Goal: Transaction & Acquisition: Purchase product/service

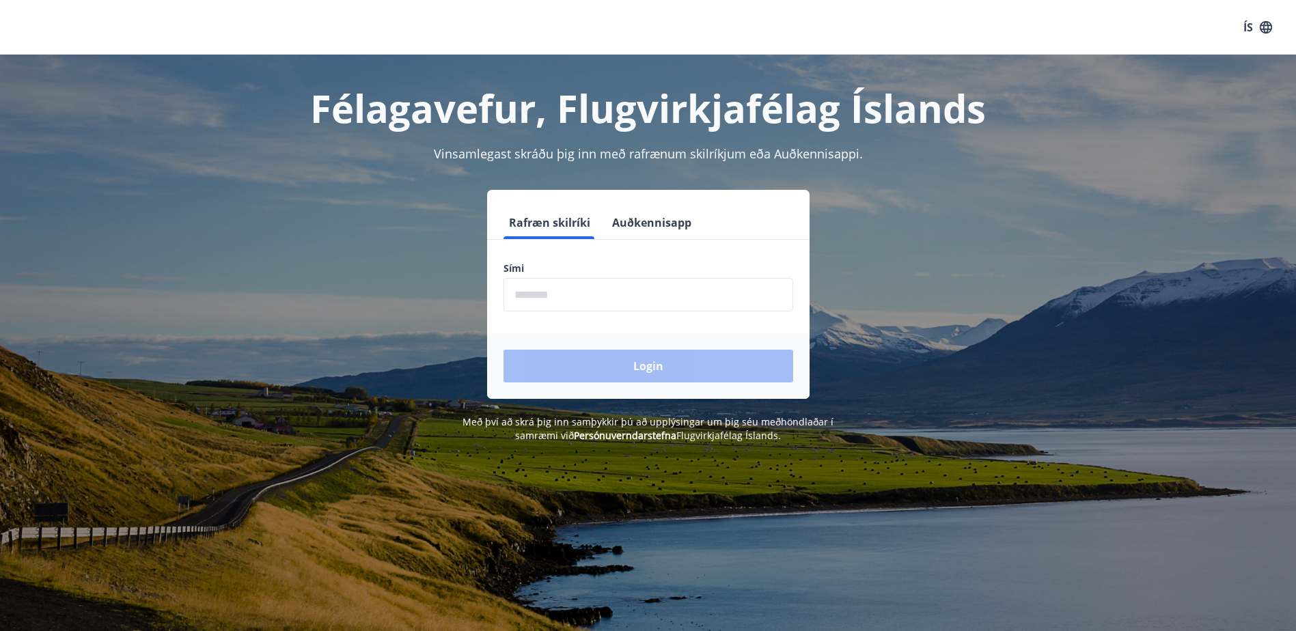
click at [562, 291] on input "phone" at bounding box center [649, 294] width 290 height 33
type input "********"
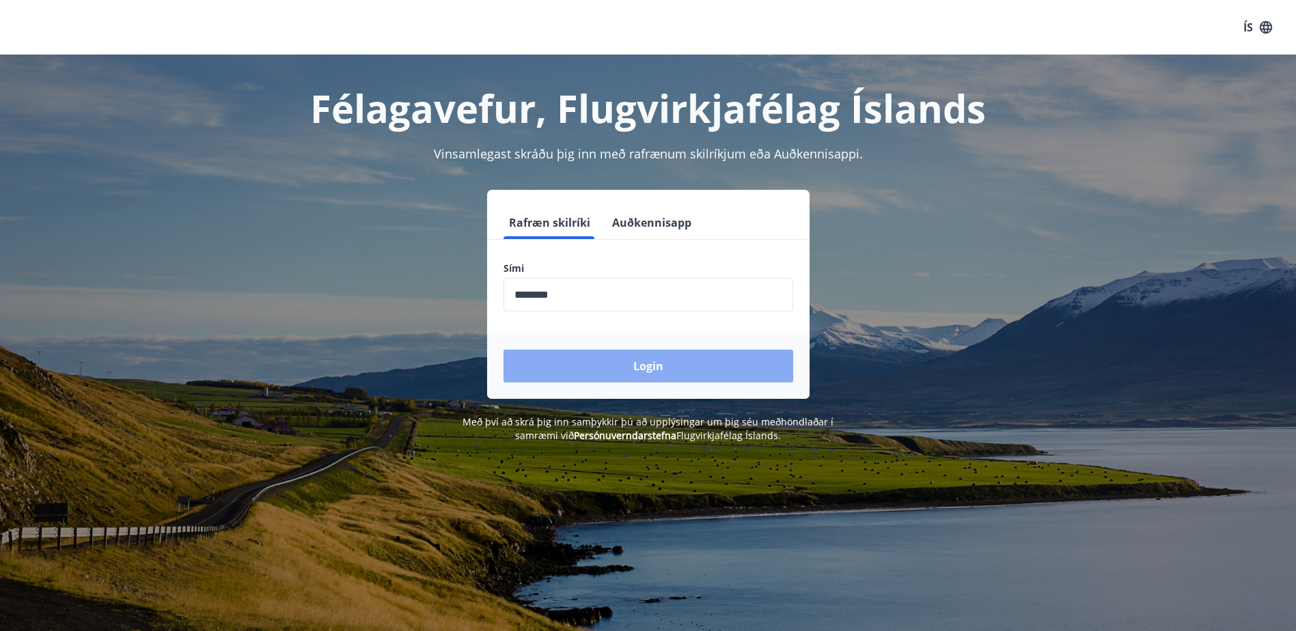
click at [569, 362] on button "Login" at bounding box center [649, 366] width 290 height 33
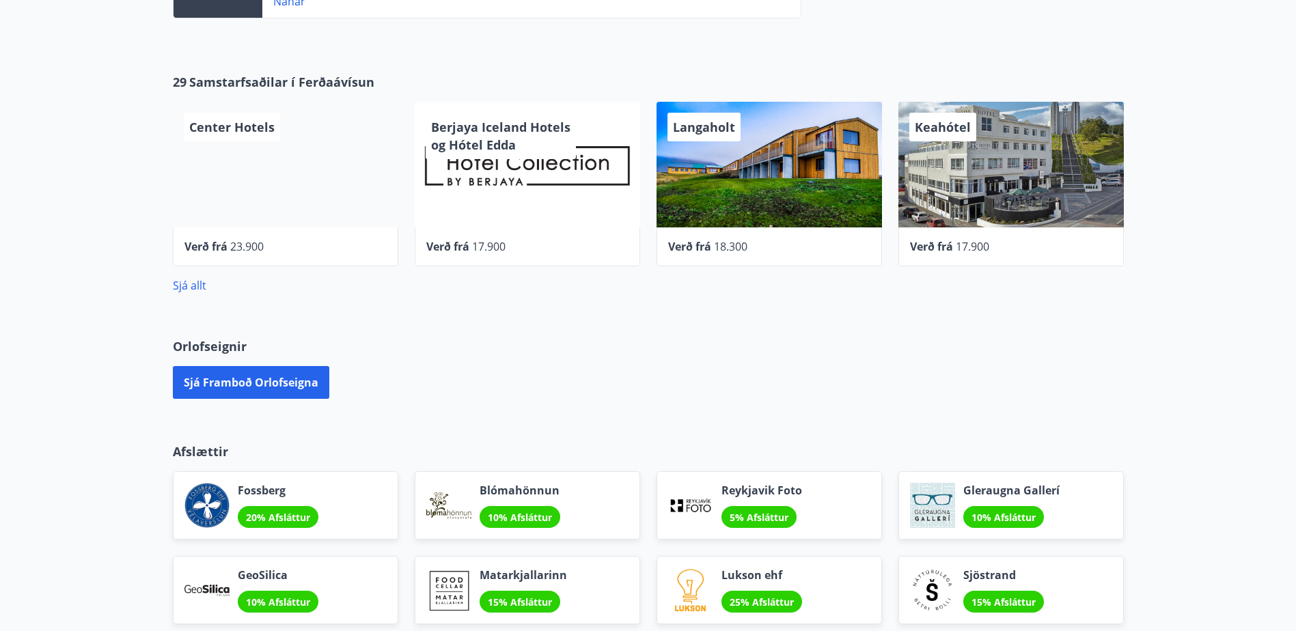
scroll to position [615, 0]
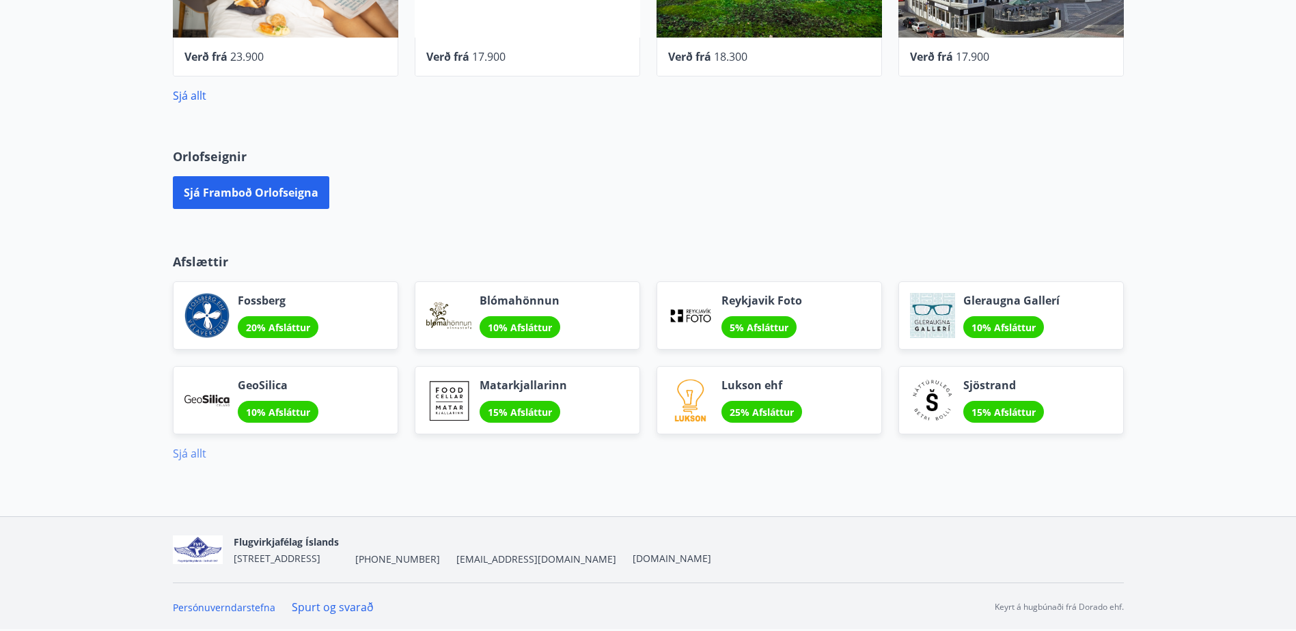
click at [197, 454] on link "Sjá allt" at bounding box center [189, 453] width 33 height 15
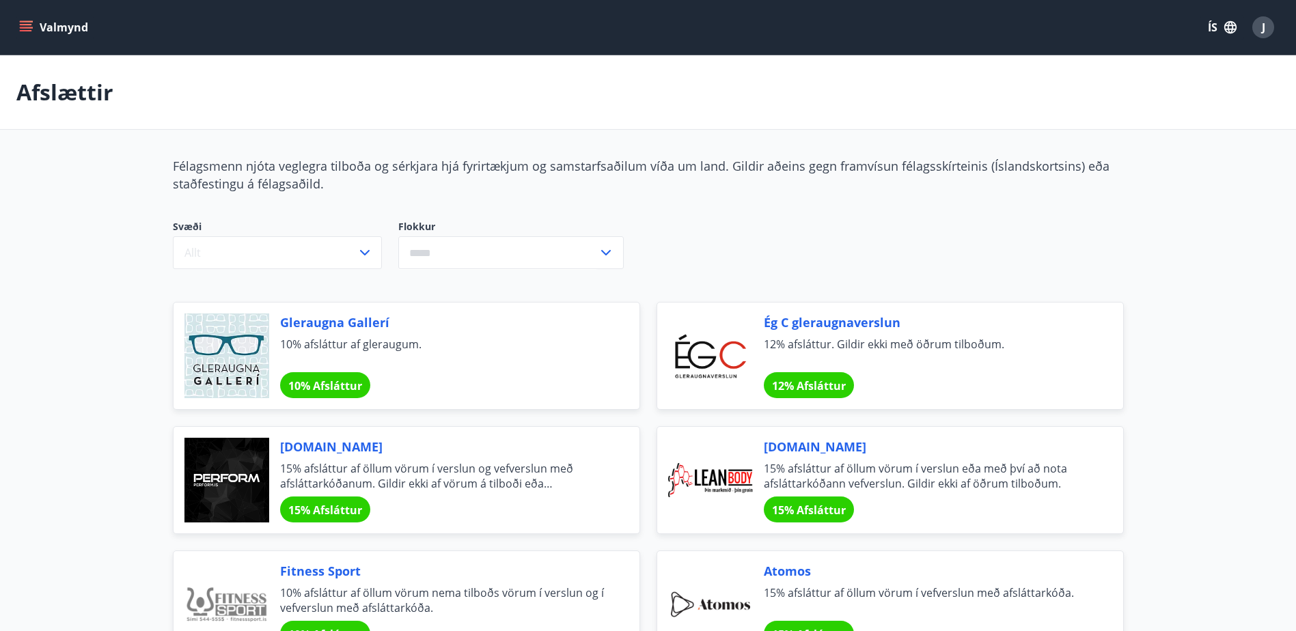
click at [23, 20] on icon "menu" at bounding box center [26, 27] width 14 height 14
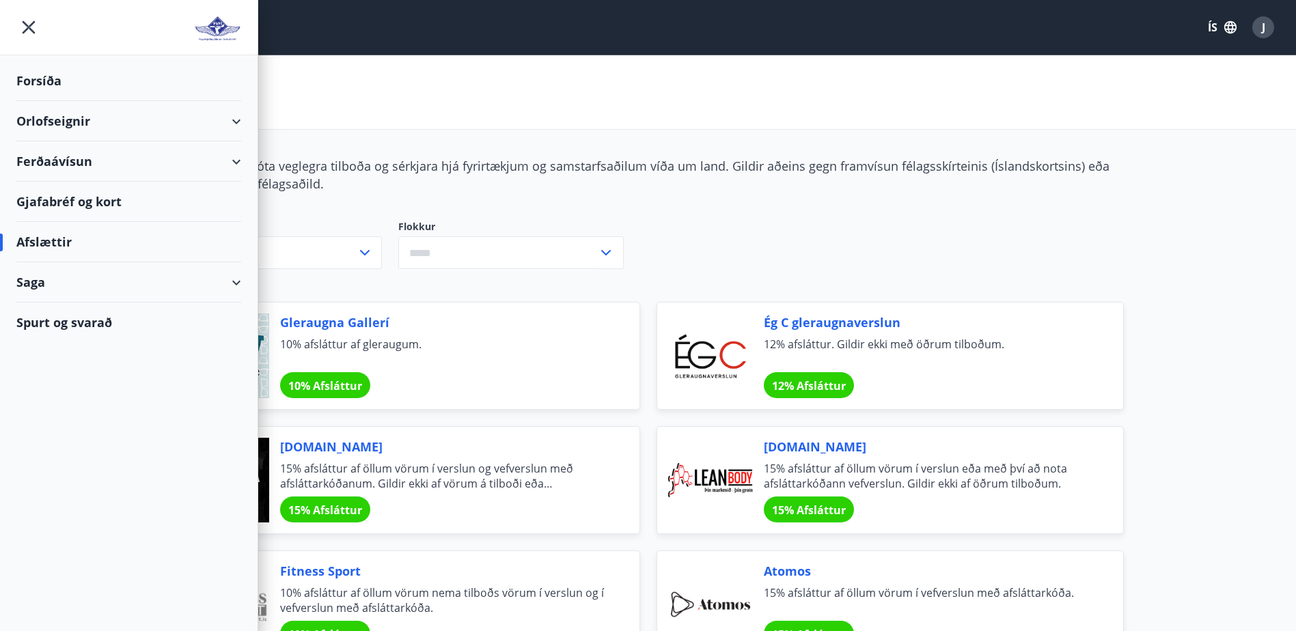
click at [234, 163] on div "Ferðaávísun" at bounding box center [128, 161] width 225 height 40
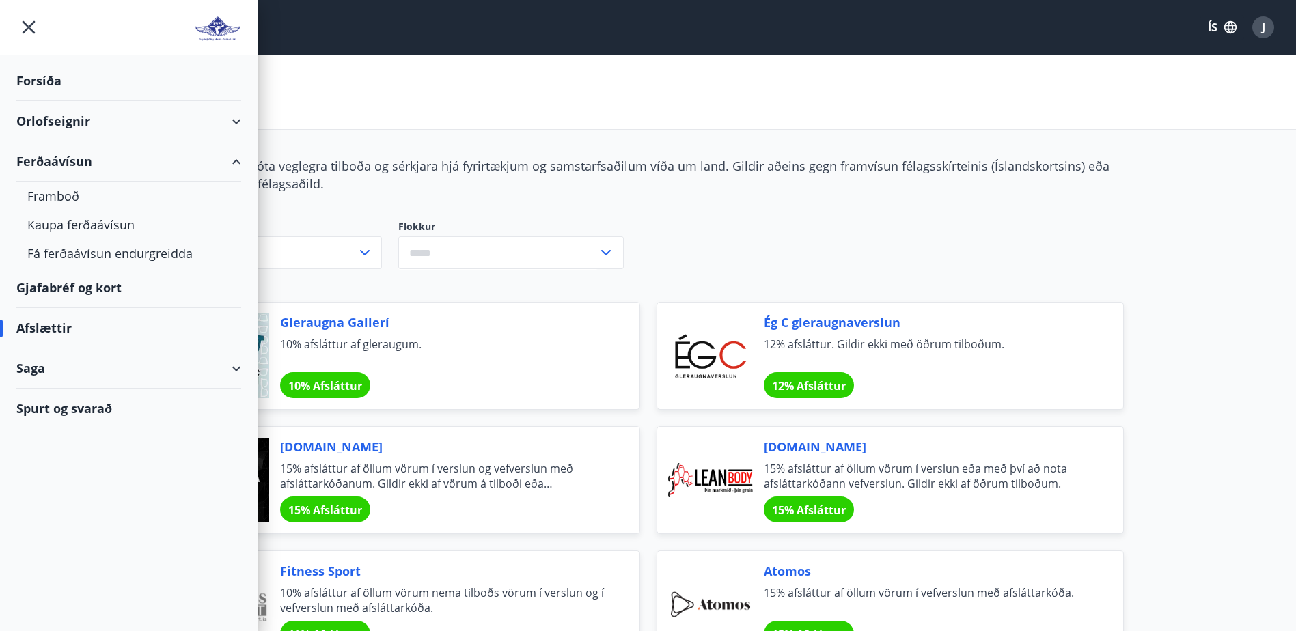
click at [234, 163] on div "Ferðaávísun" at bounding box center [128, 161] width 225 height 40
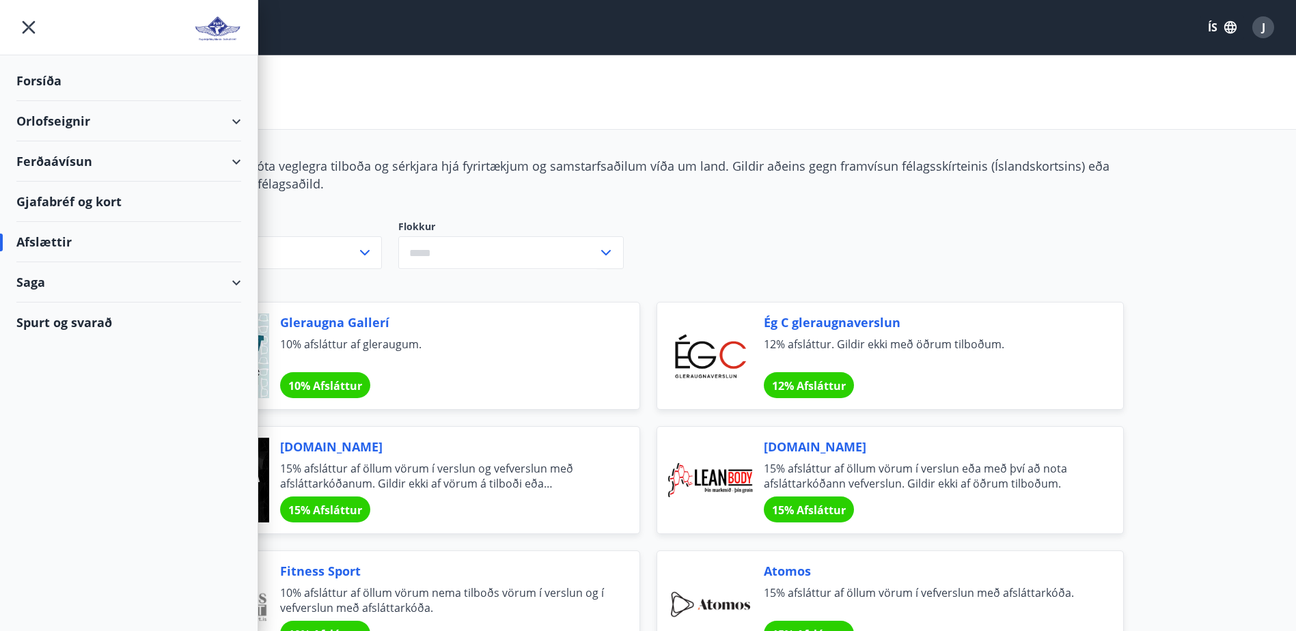
click at [230, 279] on div "Saga" at bounding box center [128, 282] width 225 height 40
click at [55, 401] on div "Punktar" at bounding box center [128, 403] width 203 height 29
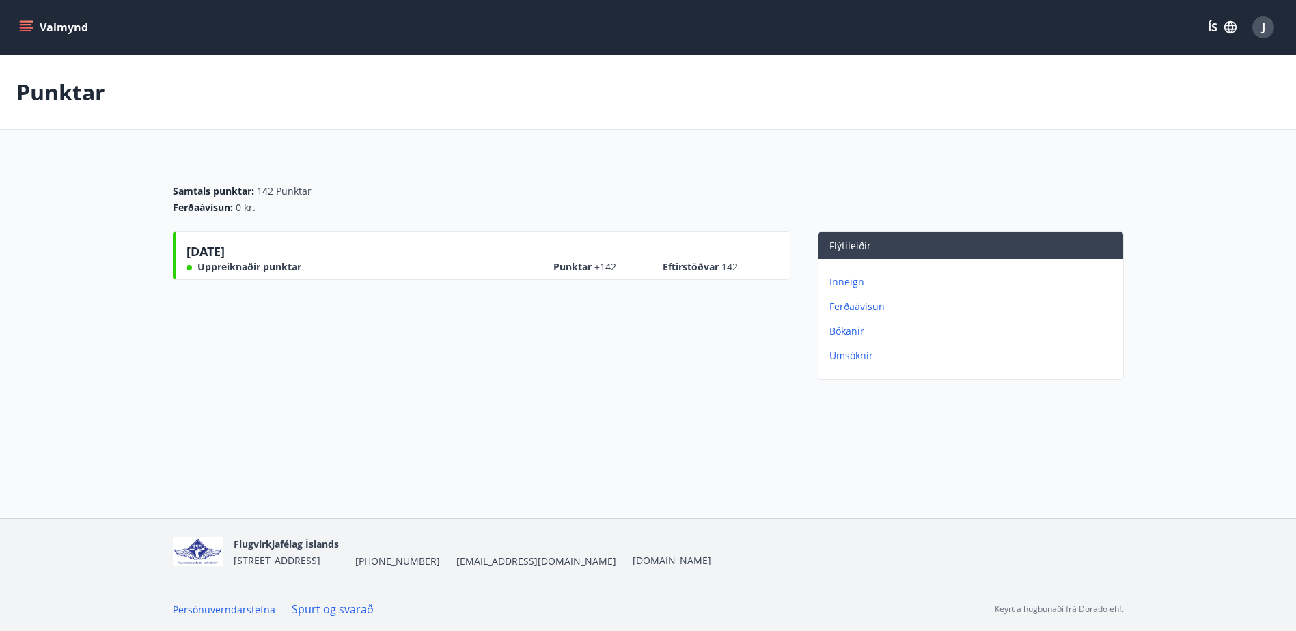
click at [855, 337] on p "Bókanir" at bounding box center [973, 332] width 288 height 14
click at [853, 357] on p "Umsóknir" at bounding box center [973, 356] width 288 height 14
click at [33, 32] on button "Valmynd" at bounding box center [54, 27] width 77 height 25
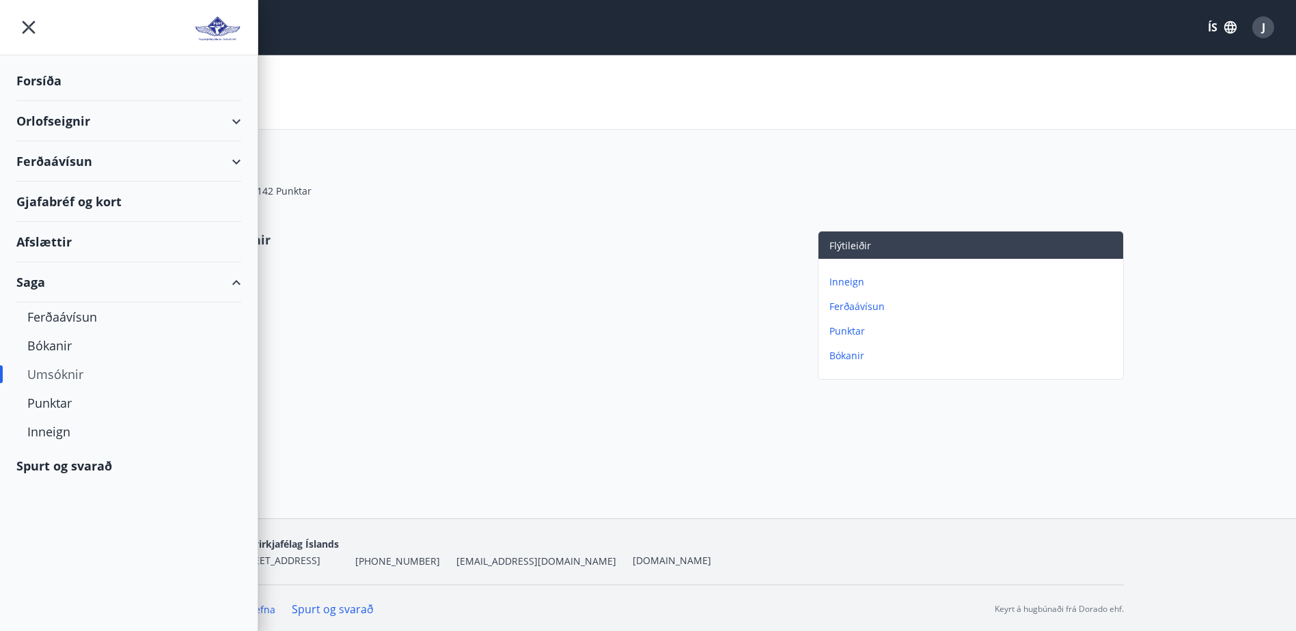
click at [57, 469] on div "Spurt og svarað" at bounding box center [128, 466] width 225 height 40
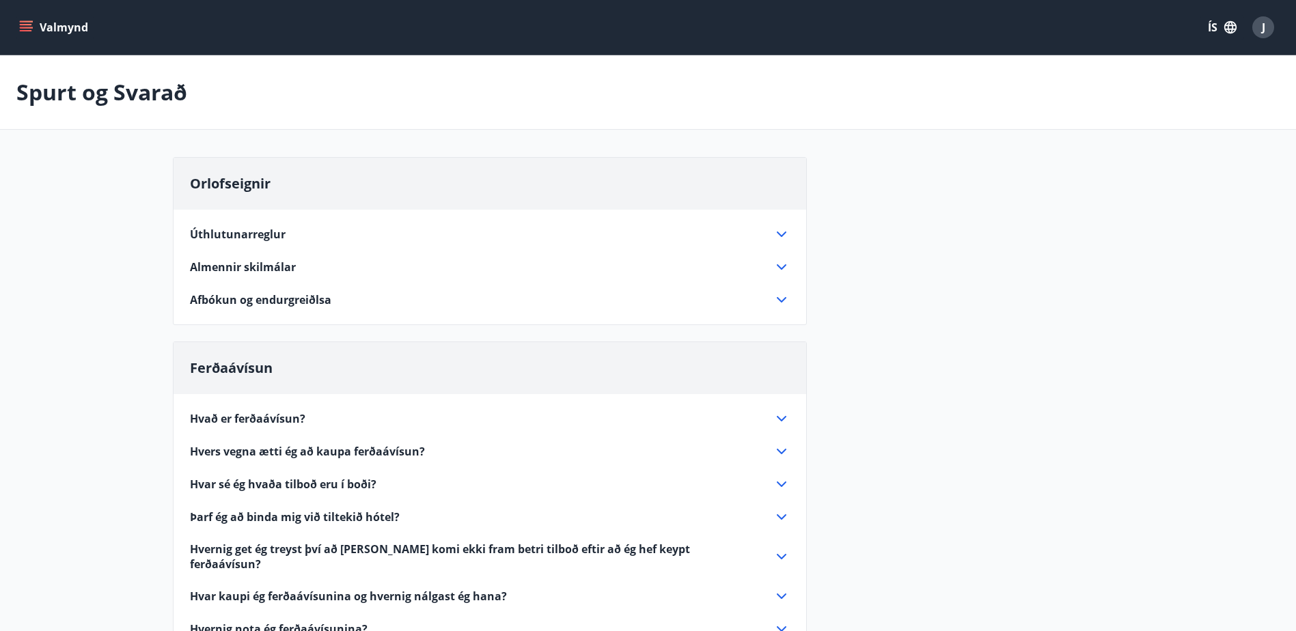
click at [27, 22] on icon "menu" at bounding box center [27, 21] width 15 height 1
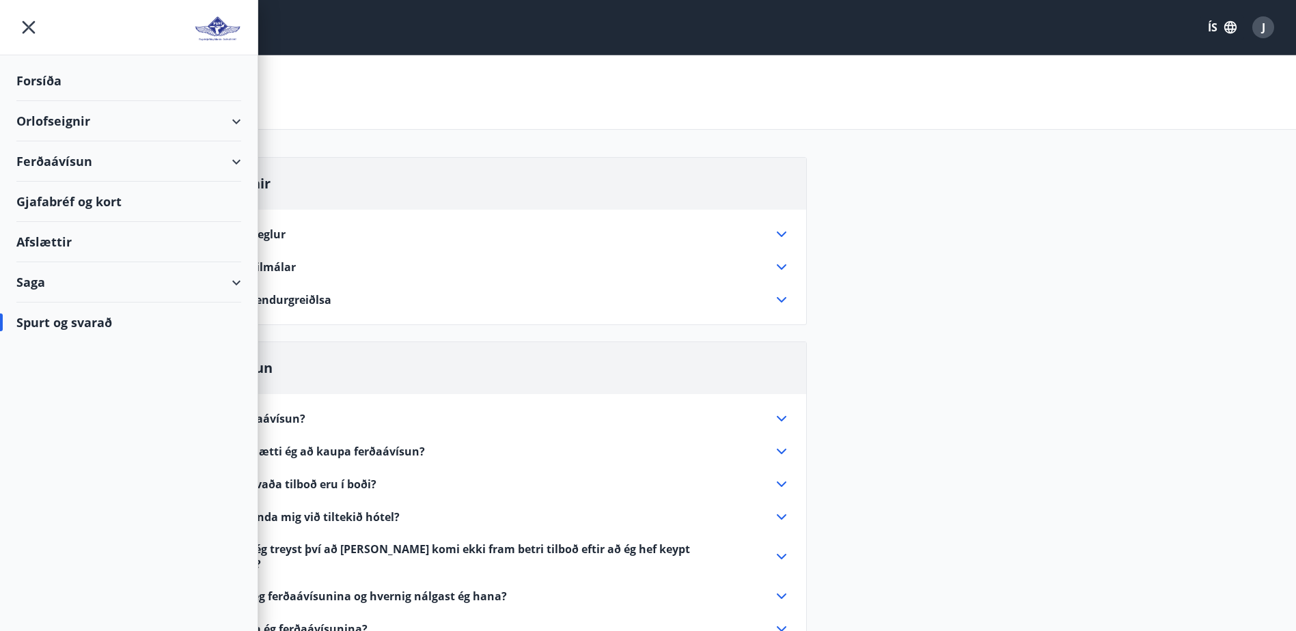
click at [55, 87] on div "Forsíða" at bounding box center [128, 81] width 225 height 40
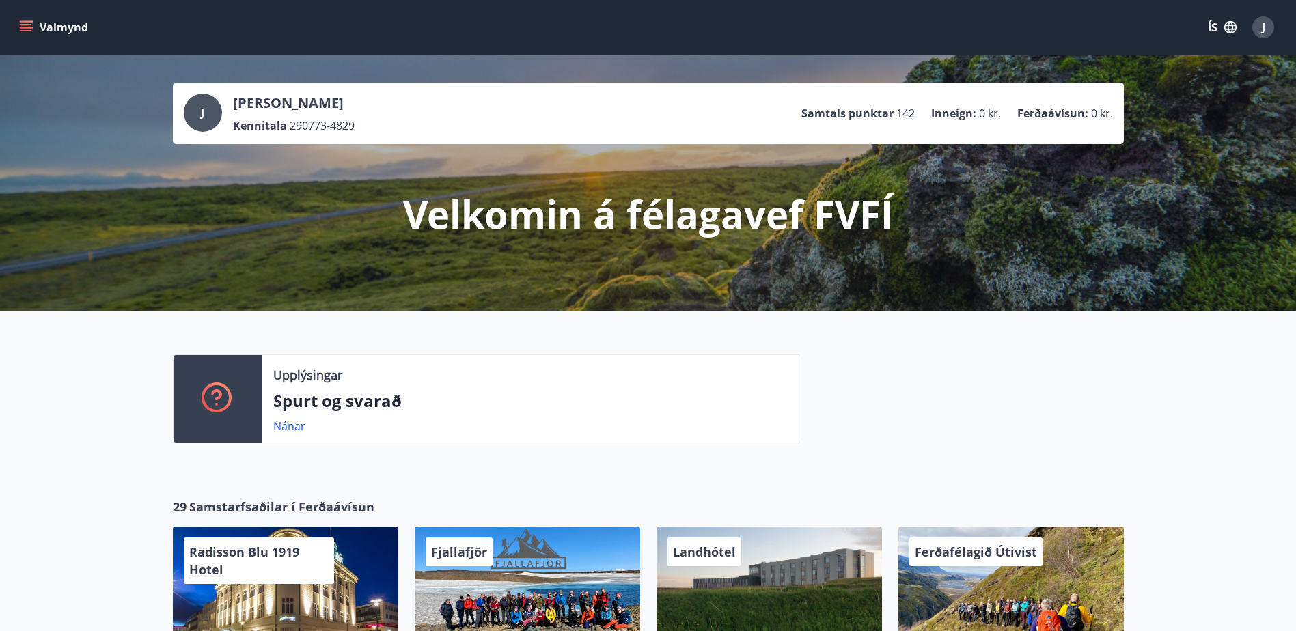
click at [1229, 25] on icon "button" at bounding box center [1230, 27] width 12 height 12
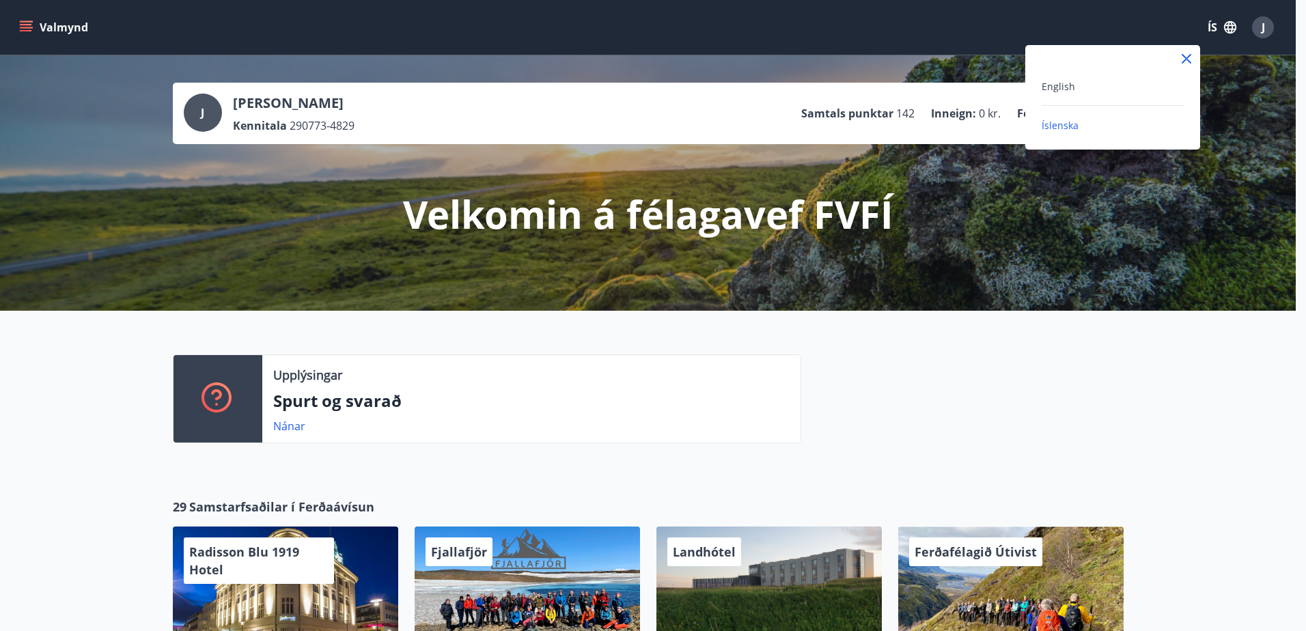
click at [1191, 185] on div at bounding box center [653, 315] width 1306 height 631
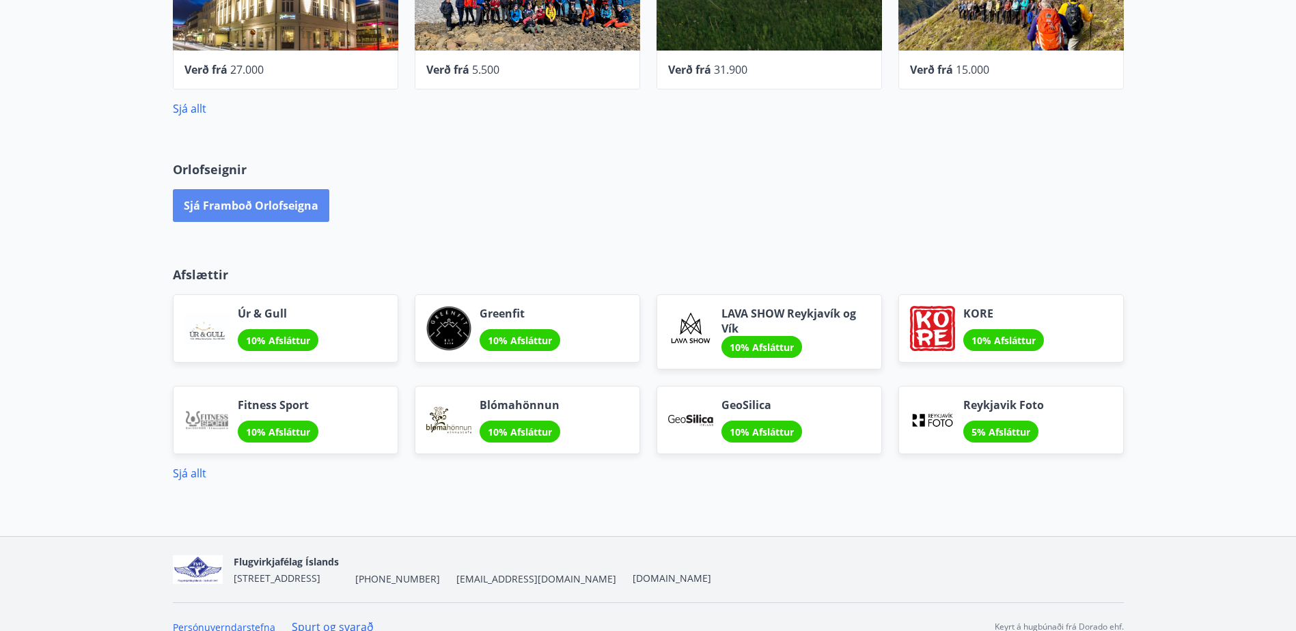
scroll to position [622, 0]
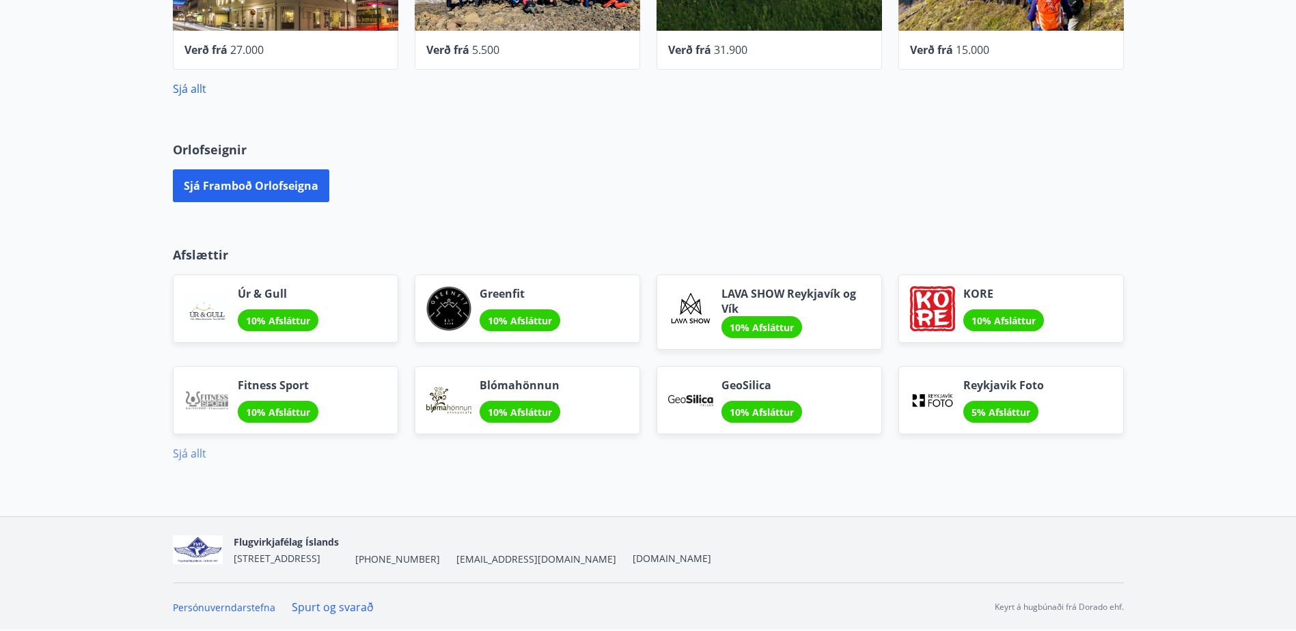
click at [196, 452] on link "Sjá allt" at bounding box center [189, 453] width 33 height 15
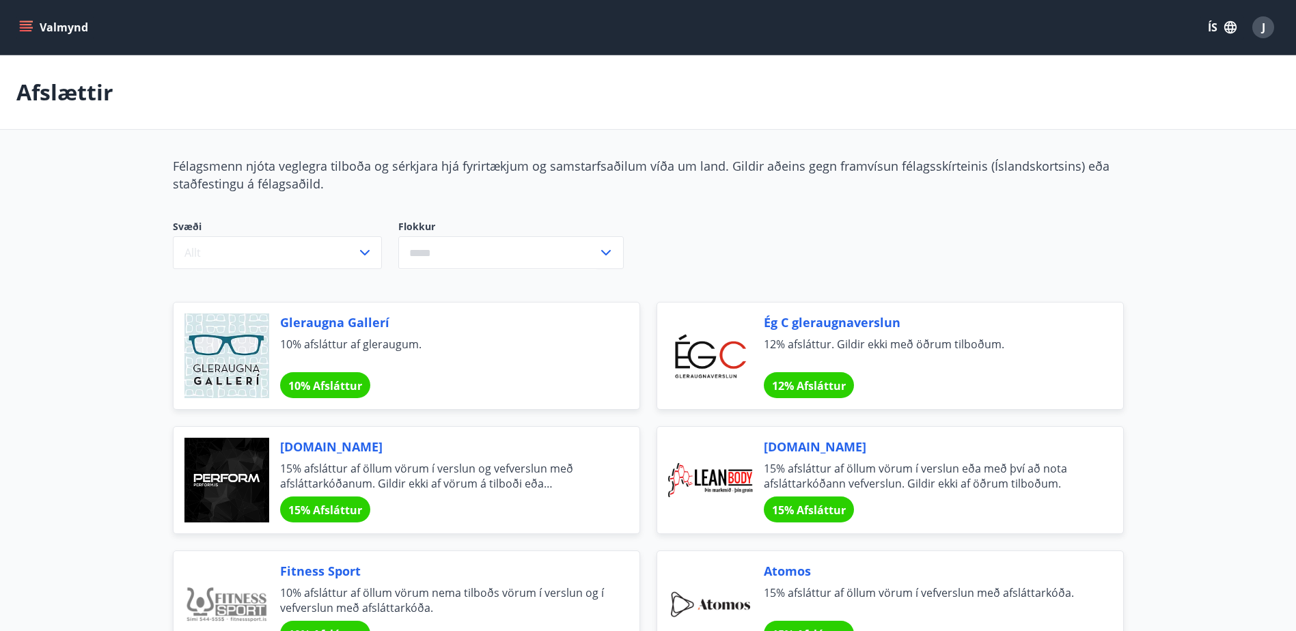
click at [34, 29] on button "Valmynd" at bounding box center [54, 27] width 77 height 25
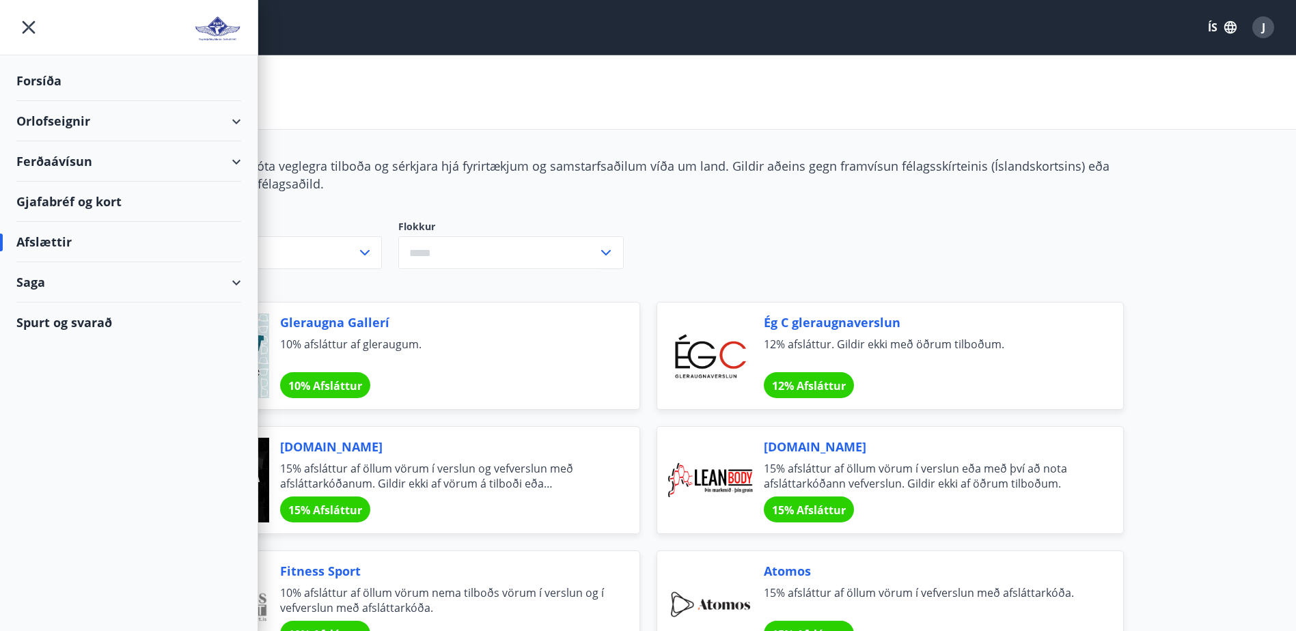
click at [61, 159] on div "Ferðaávísun" at bounding box center [128, 161] width 225 height 40
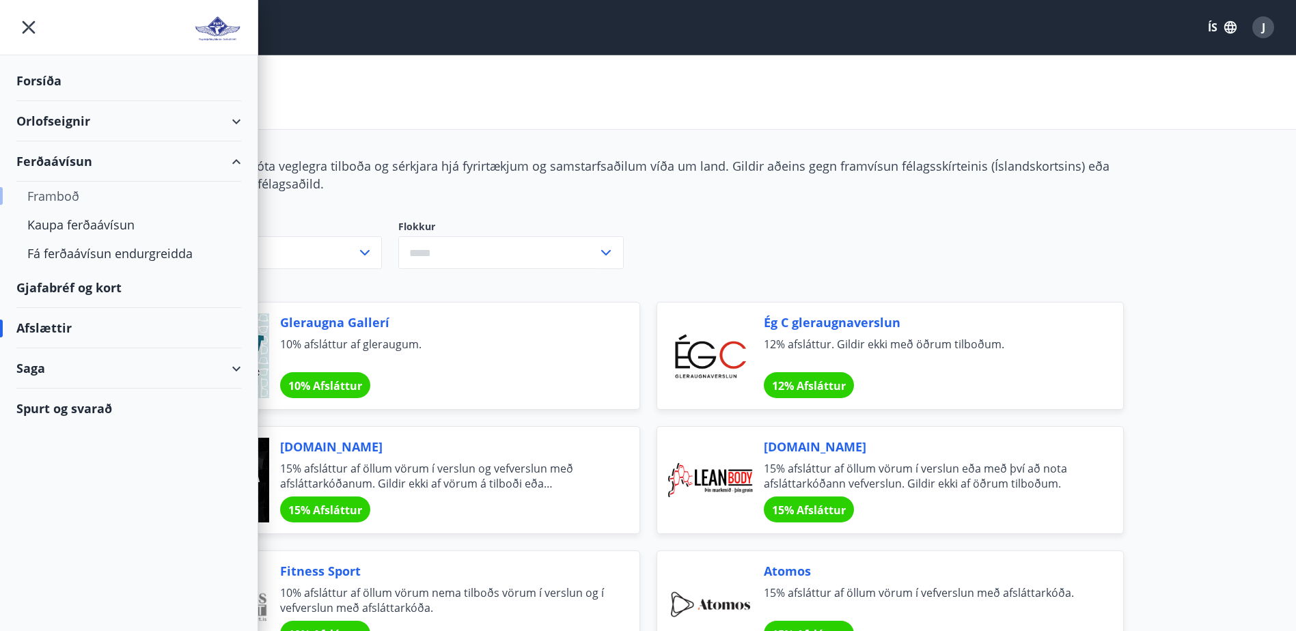
click at [51, 200] on div "Framboð" at bounding box center [128, 196] width 203 height 29
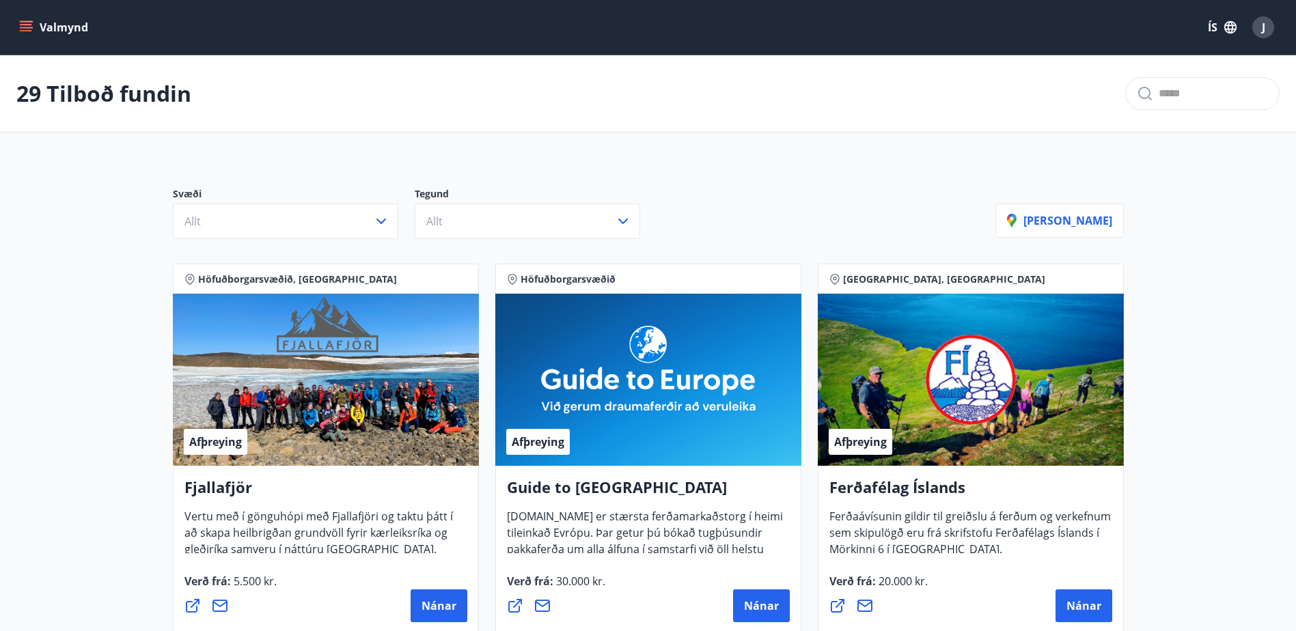
click at [31, 20] on icon "menu" at bounding box center [26, 27] width 14 height 14
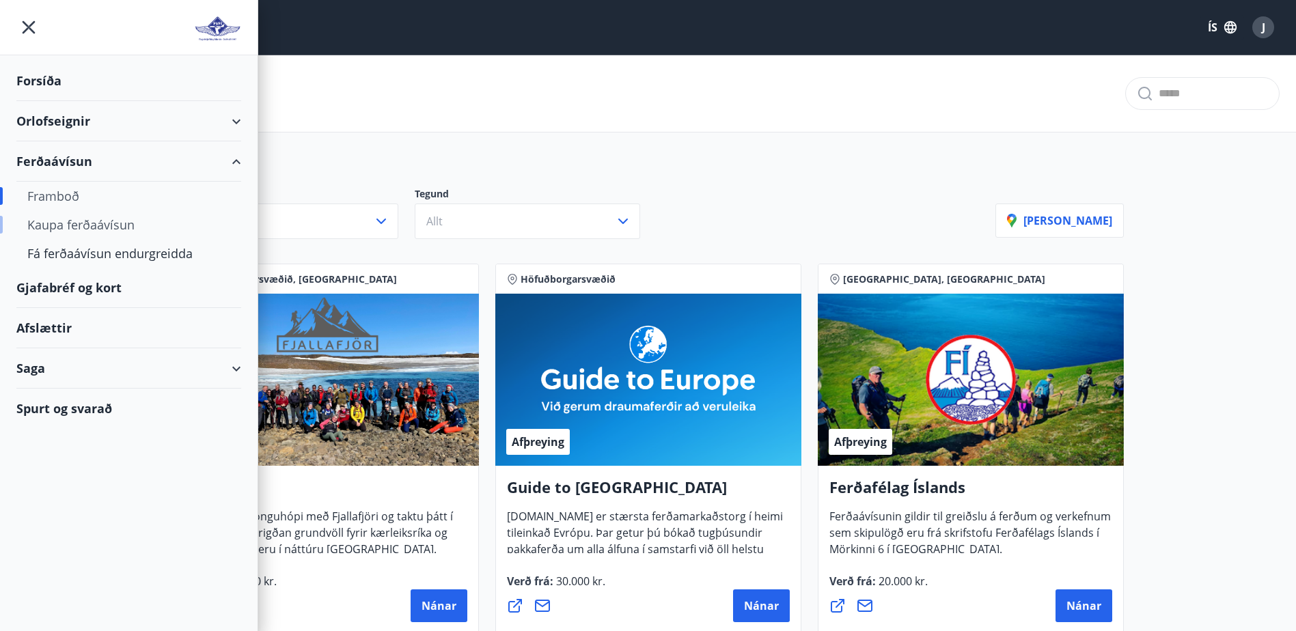
click at [79, 223] on div "Kaupa ferðaávísun" at bounding box center [128, 224] width 203 height 29
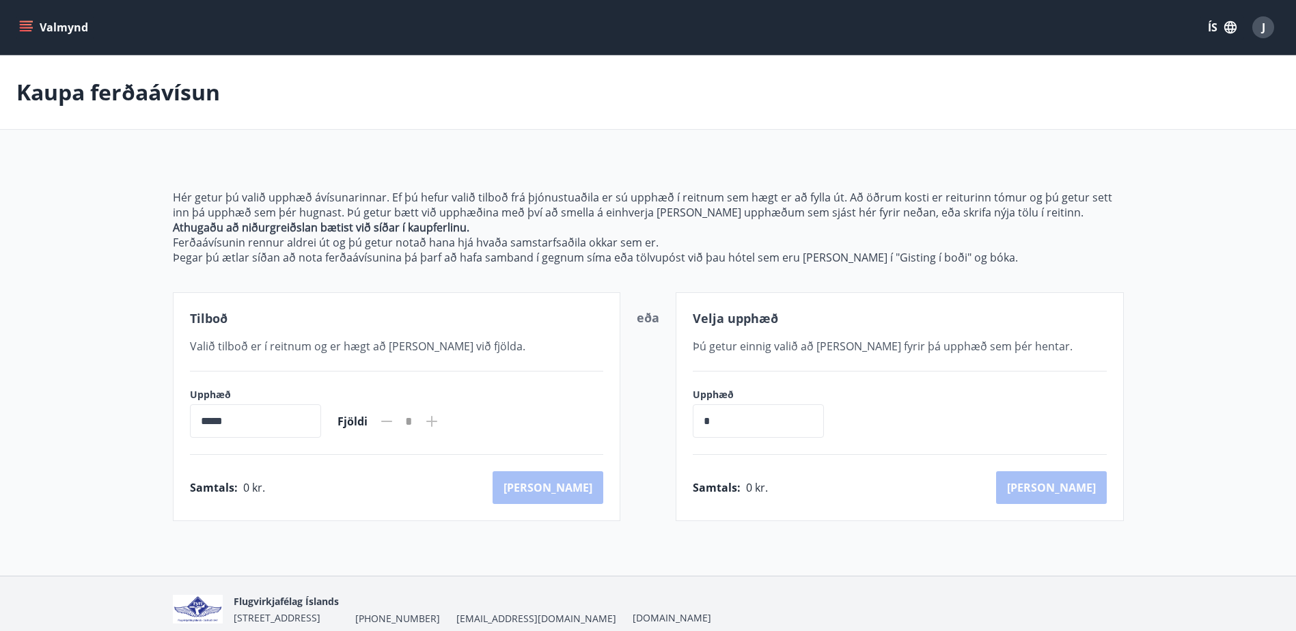
scroll to position [59, 0]
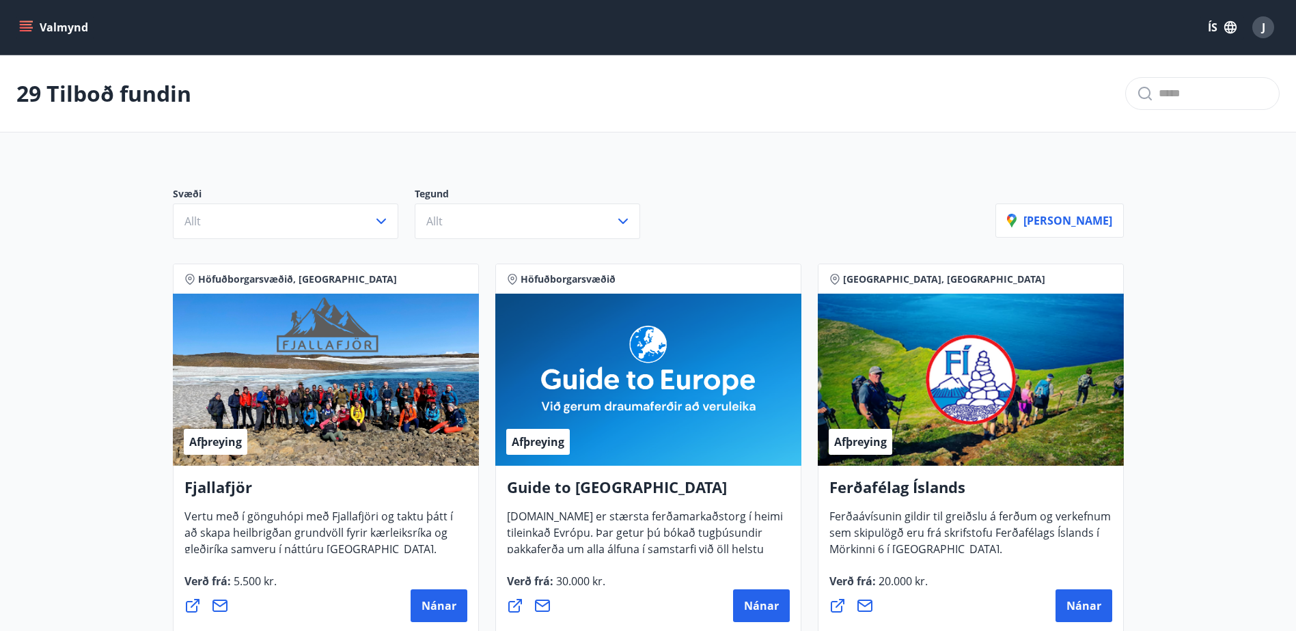
click at [329, 239] on div "Svæði Allt Tegund Allt Sýna kort" at bounding box center [648, 208] width 984 height 96
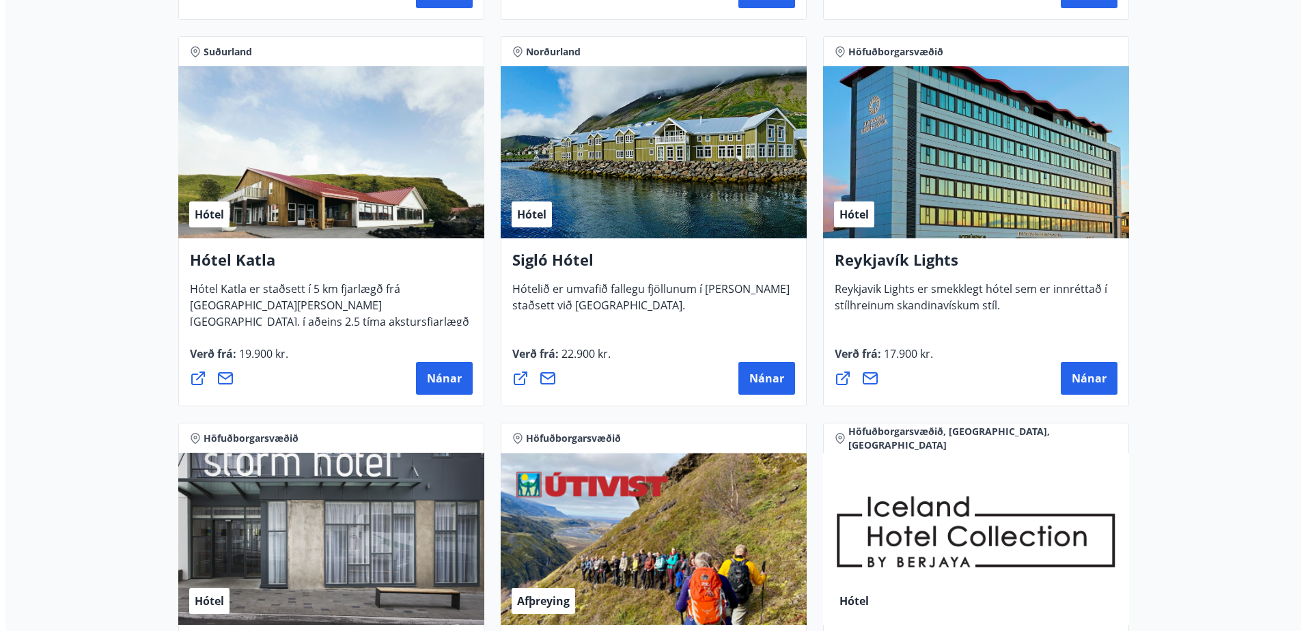
scroll to position [1002, 0]
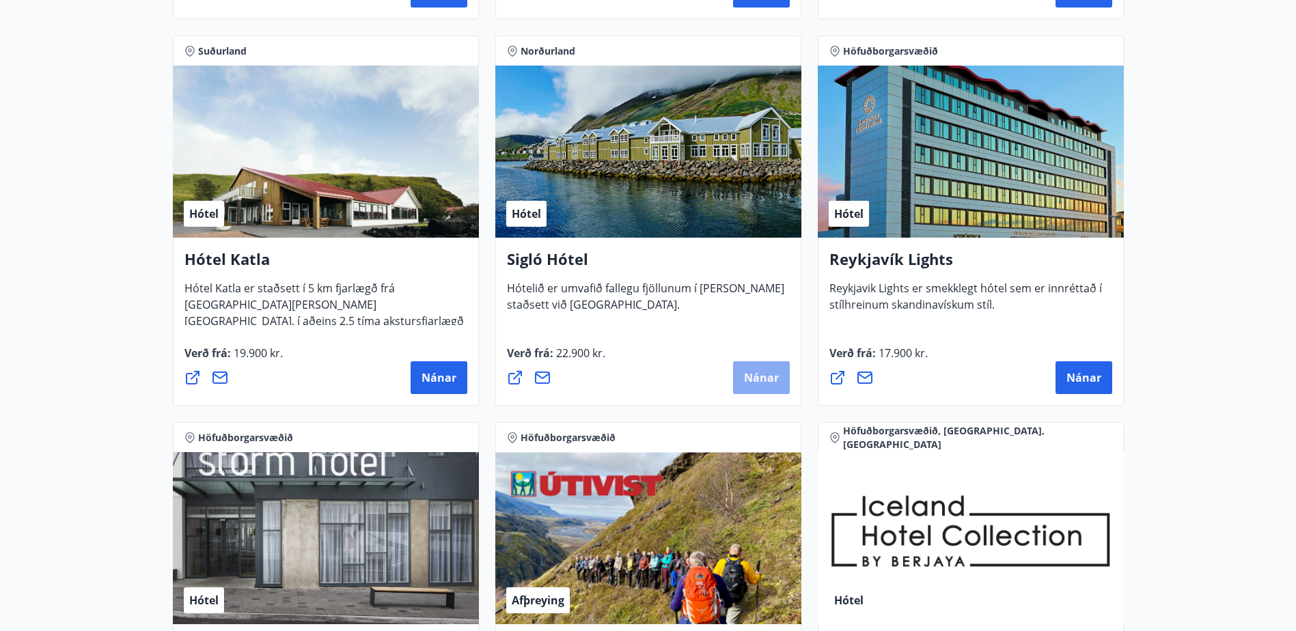
click at [757, 376] on span "Nánar" at bounding box center [761, 377] width 35 height 15
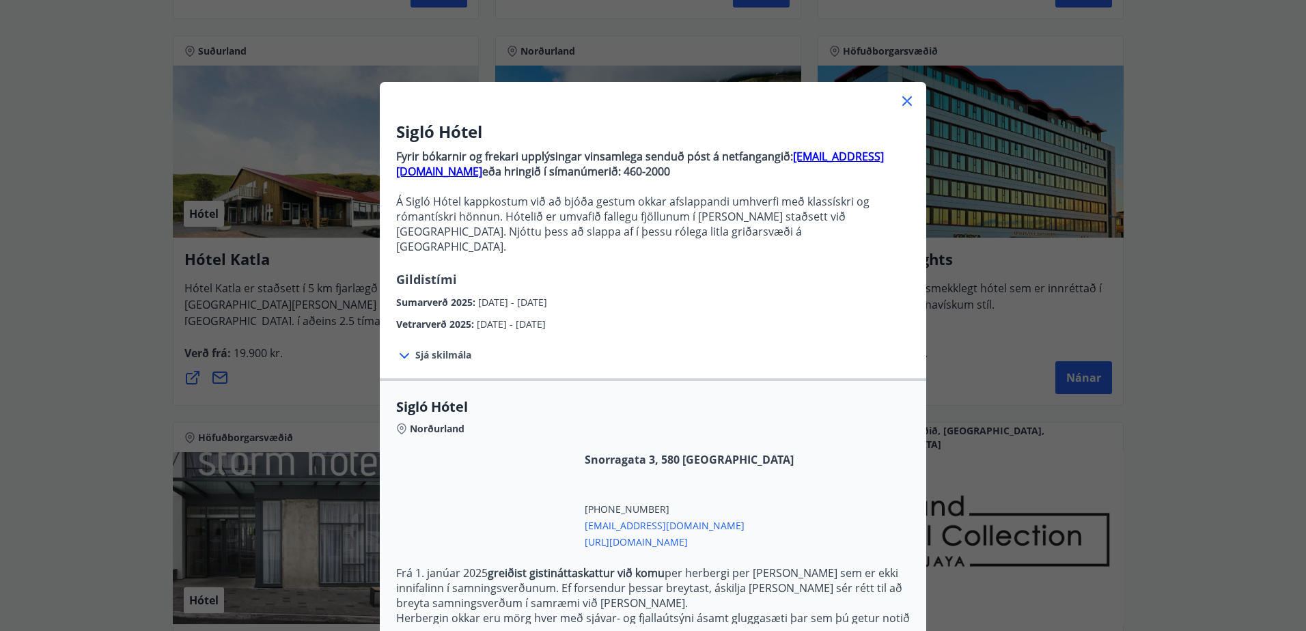
scroll to position [148, 0]
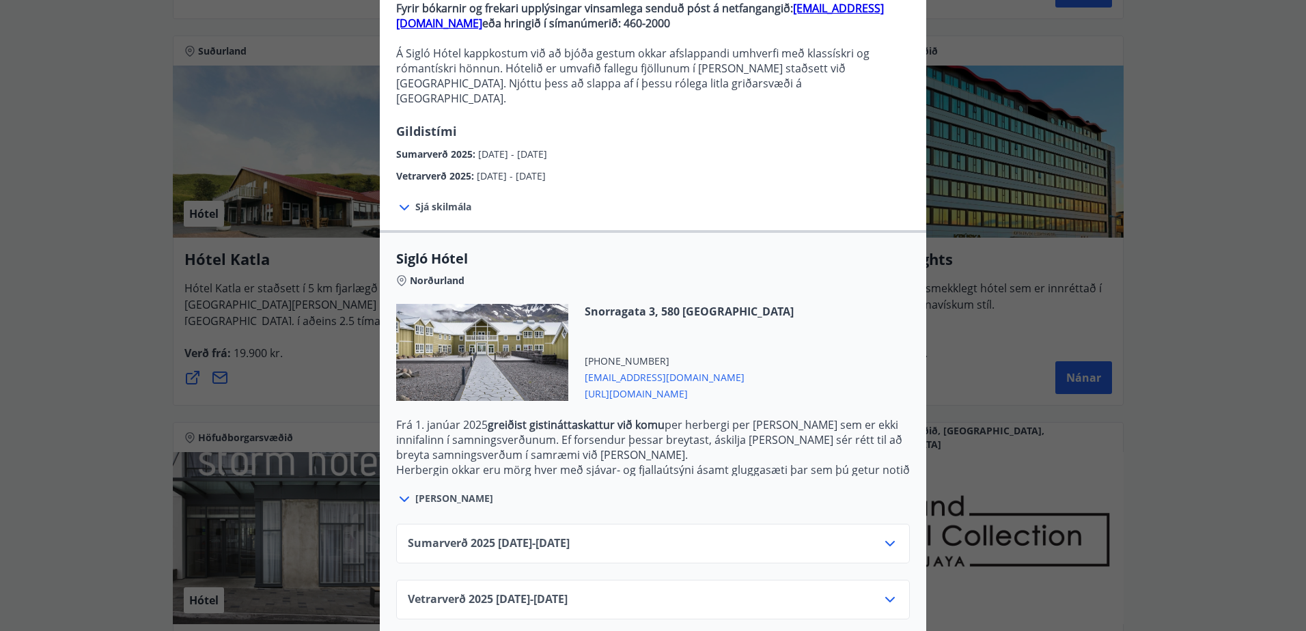
click at [614, 536] on div "Sumarverð 2025 16.05.25 - 30.09.25" at bounding box center [653, 549] width 491 height 27
click at [885, 536] on icon at bounding box center [890, 544] width 16 height 16
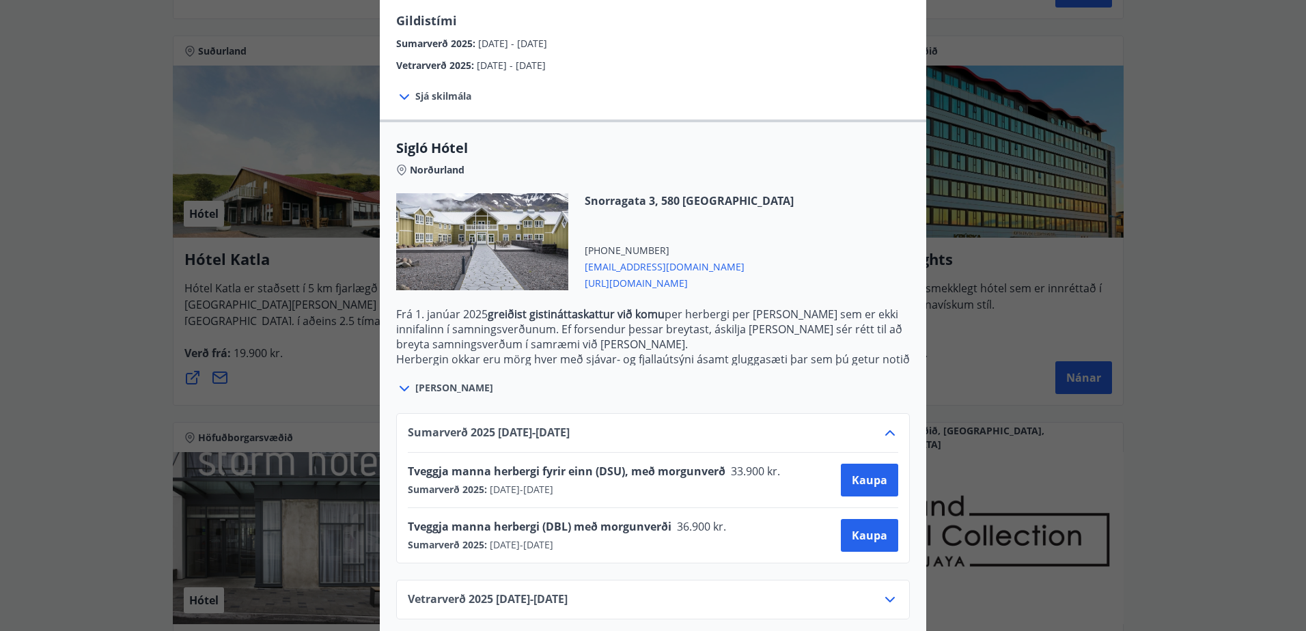
click at [883, 592] on icon at bounding box center [890, 600] width 16 height 16
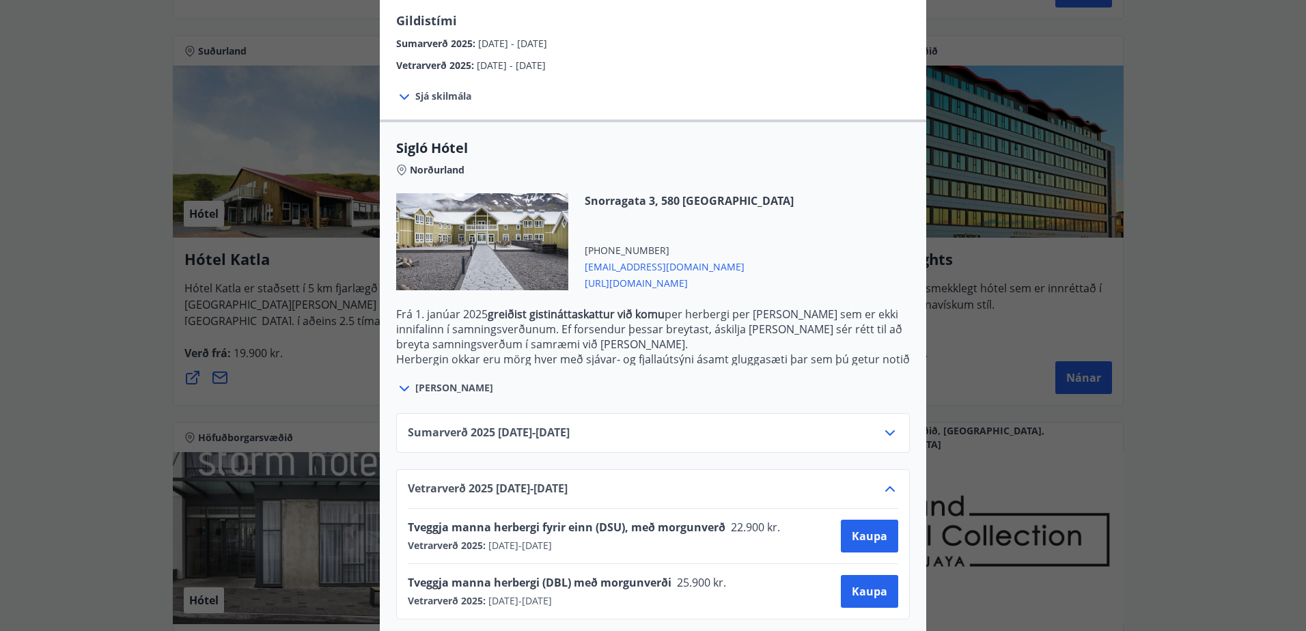
click at [883, 583] on button "Kaupa" at bounding box center [869, 591] width 57 height 33
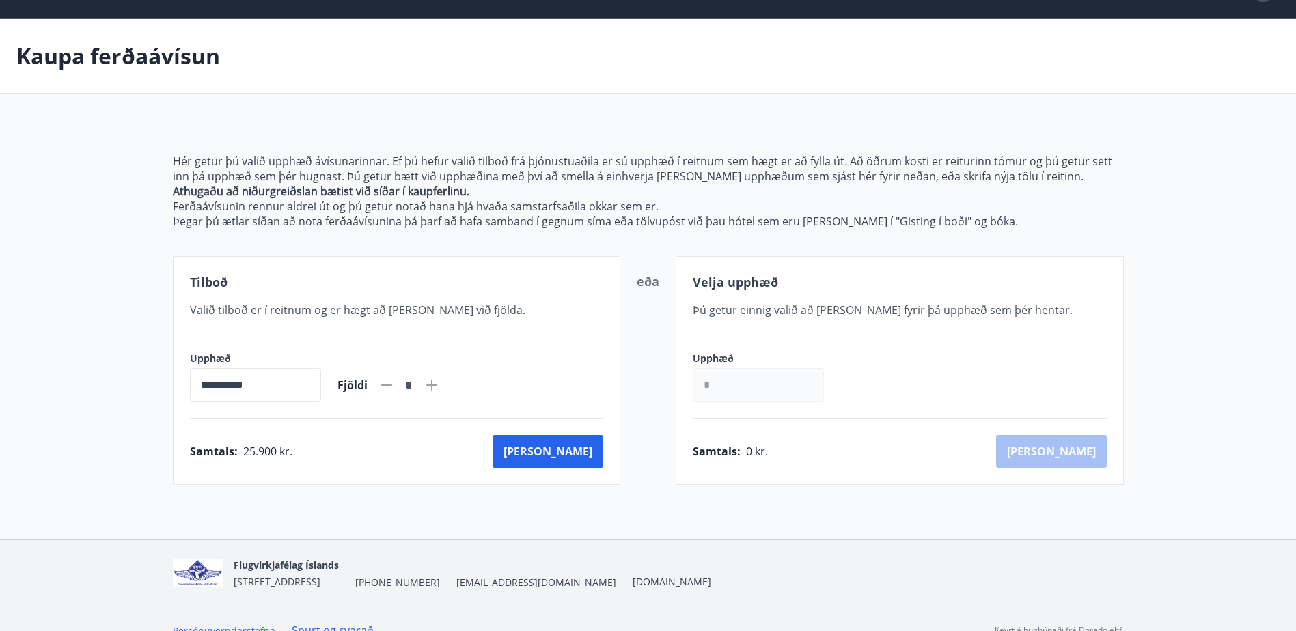
scroll to position [37, 0]
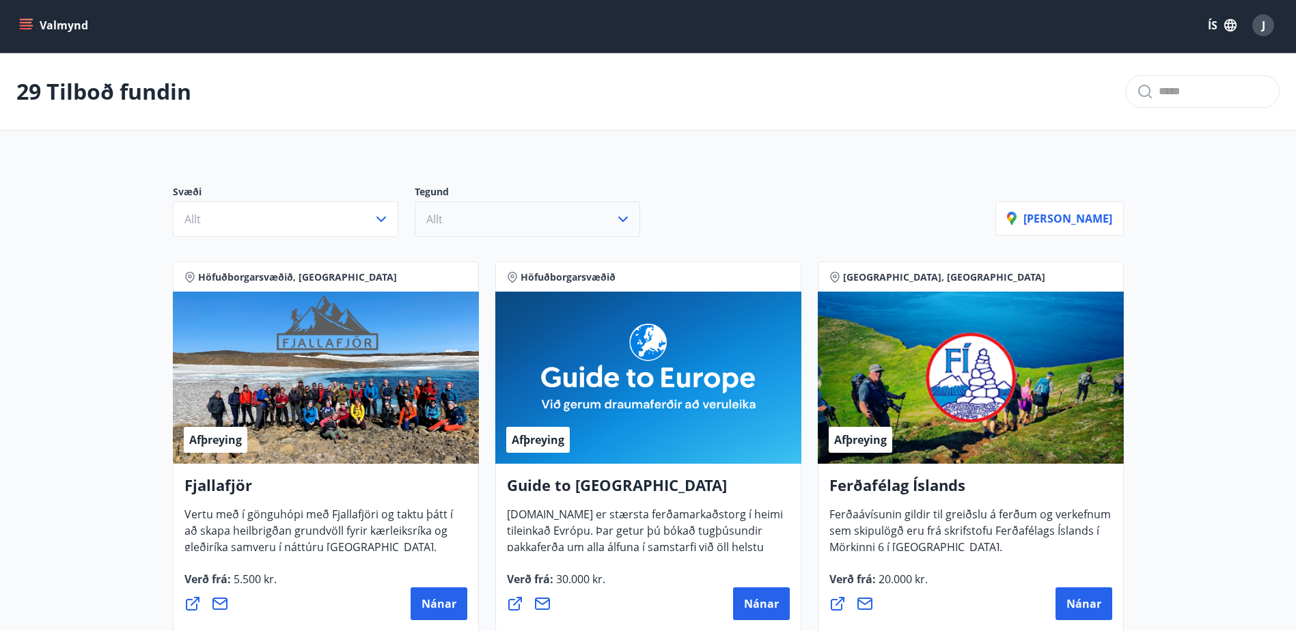
scroll to position [37, 0]
